Goal: Information Seeking & Learning: Find specific fact

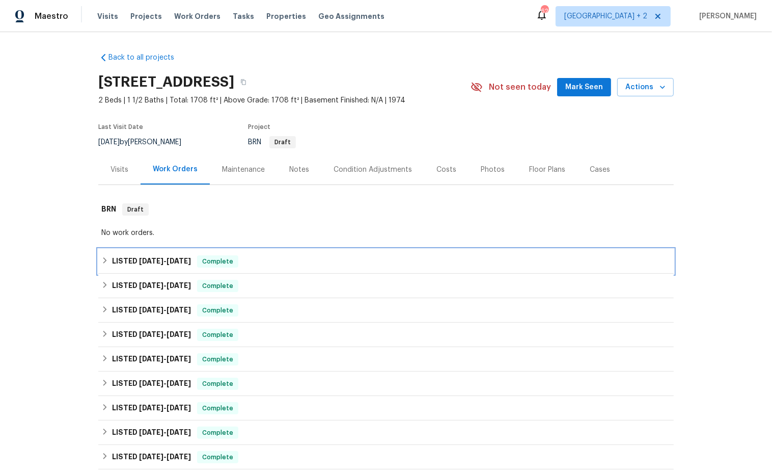
click at [106, 261] on icon at bounding box center [104, 260] width 7 height 7
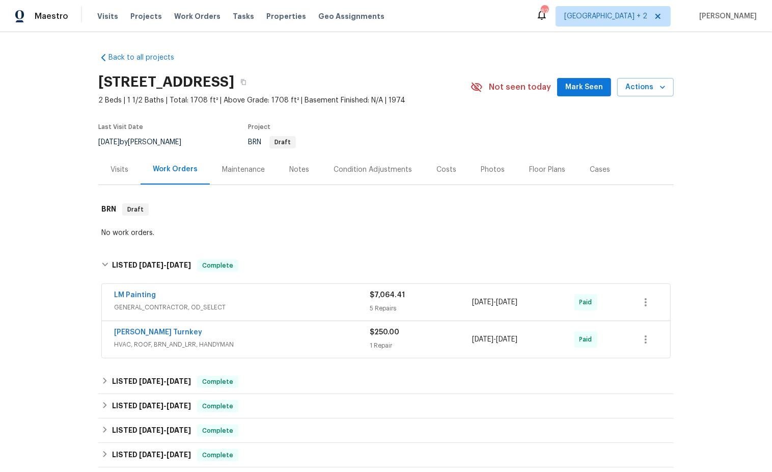
click at [235, 297] on div "LM Painting" at bounding box center [242, 296] width 256 height 12
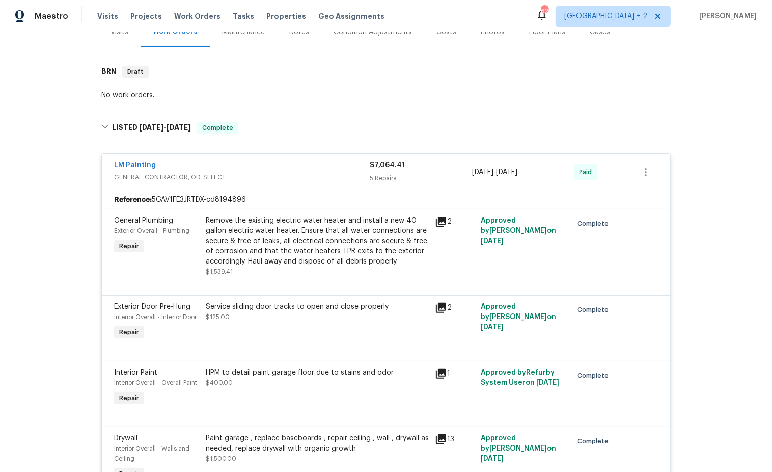
scroll to position [114, 0]
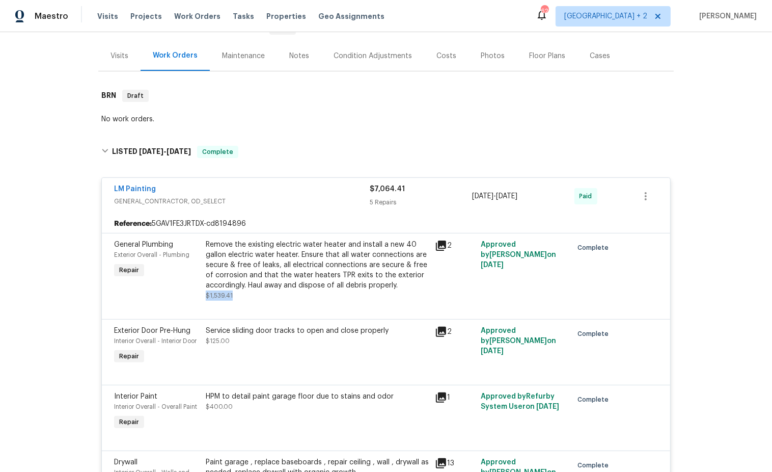
drag, startPoint x: 235, startPoint y: 295, endPoint x: 206, endPoint y: 295, distance: 29.6
click at [206, 295] on div "Remove the existing electric water heater and install a new 40 gallon electric …" at bounding box center [317, 269] width 223 height 61
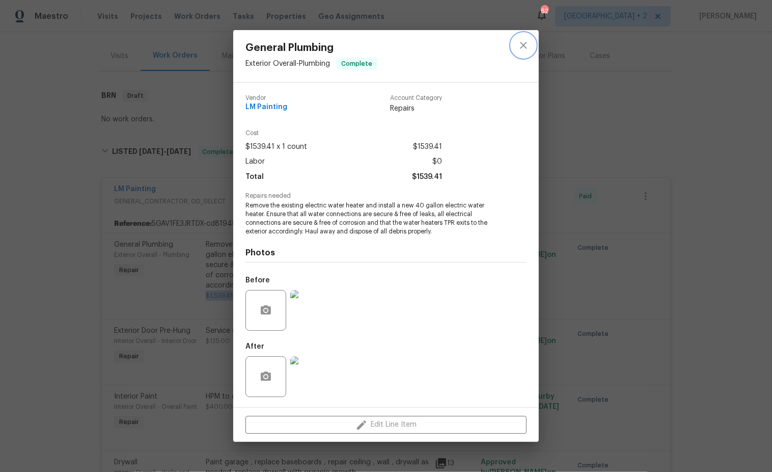
click at [526, 46] on icon "close" at bounding box center [524, 45] width 12 height 12
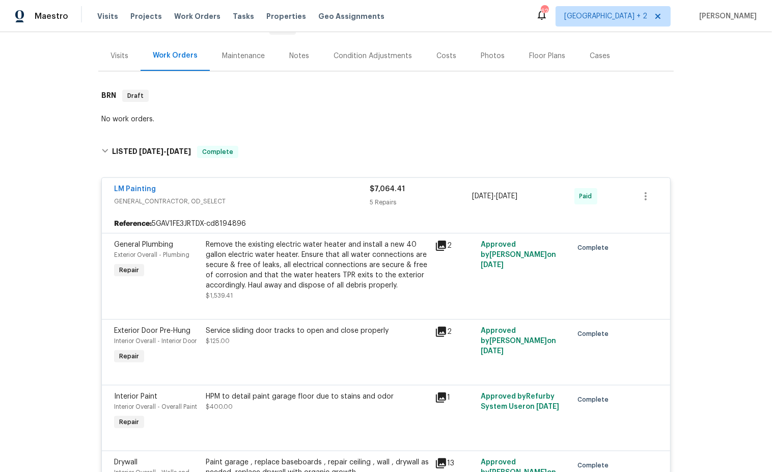
click at [235, 296] on div "Remove the existing electric water heater and install a new 40 gallon electric …" at bounding box center [317, 269] width 223 height 61
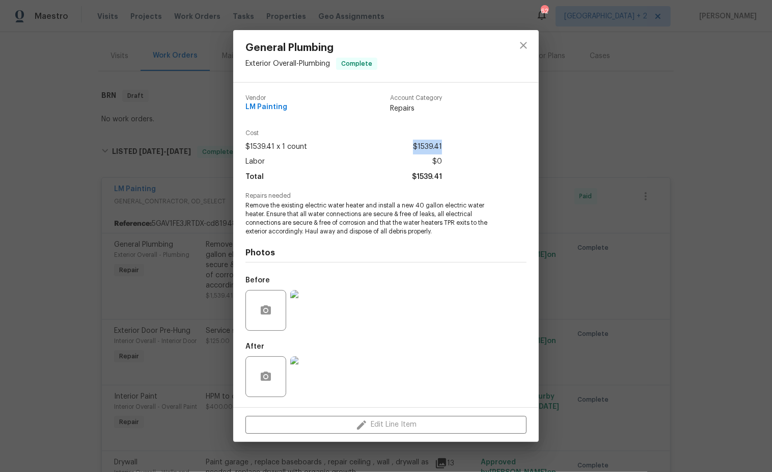
drag, startPoint x: 450, startPoint y: 146, endPoint x: 413, endPoint y: 146, distance: 37.2
click at [413, 146] on div "Cost $1539.41 x 1 count $1539.41 Labor $0 Total $1539.41" at bounding box center [386, 161] width 281 height 63
copy span "$1539.41"
click at [521, 45] on icon "close" at bounding box center [524, 45] width 12 height 12
